Goal: Task Accomplishment & Management: Use online tool/utility

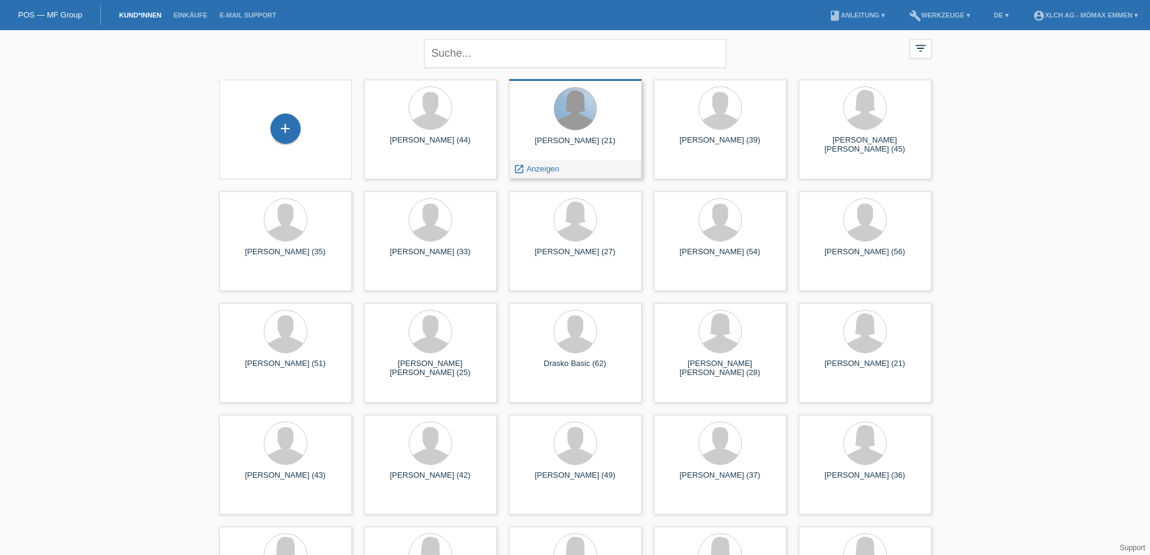
click at [567, 124] on div at bounding box center [575, 109] width 42 height 42
click at [545, 168] on span "Anzeigen" at bounding box center [542, 168] width 33 height 9
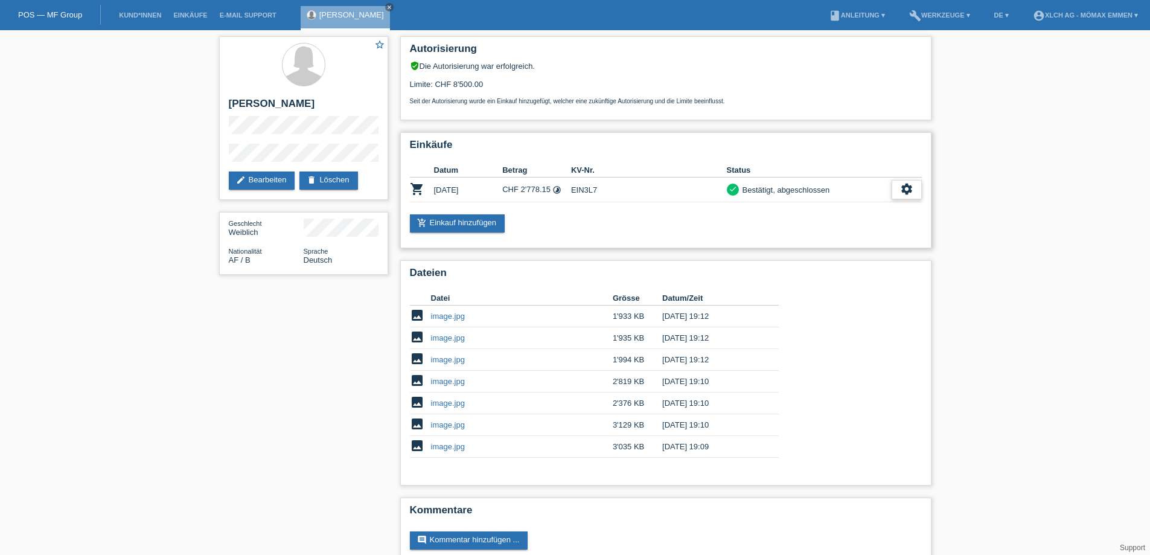
click at [898, 186] on div "settings" at bounding box center [906, 189] width 30 height 19
click at [852, 257] on span "Quittung herunterladen" at bounding box center [862, 262] width 84 height 14
